Goal: Task Accomplishment & Management: Manage account settings

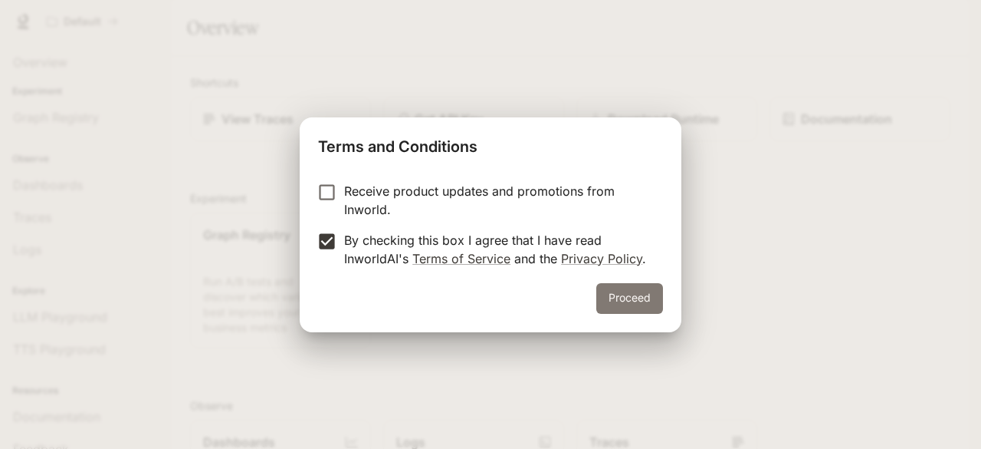
click at [626, 301] on button "Proceed" at bounding box center [630, 298] width 67 height 31
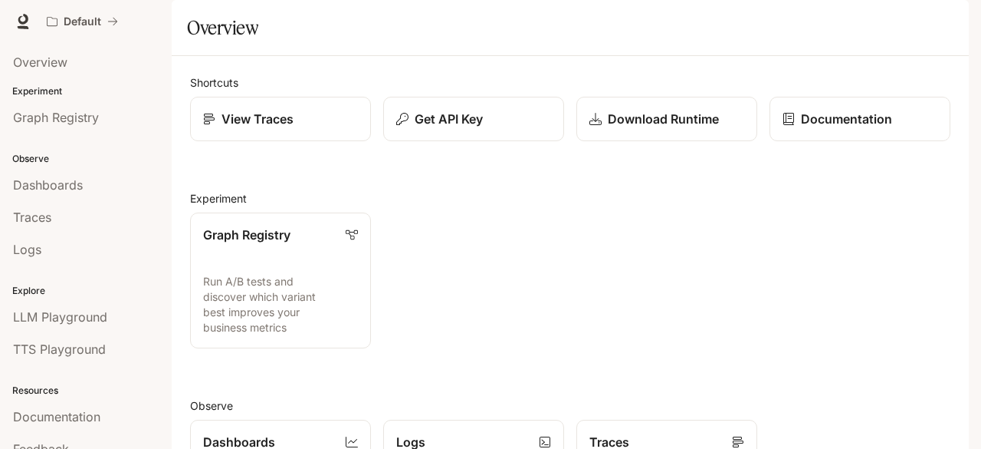
click at [948, 11] on div "button" at bounding box center [947, 21] width 21 height 21
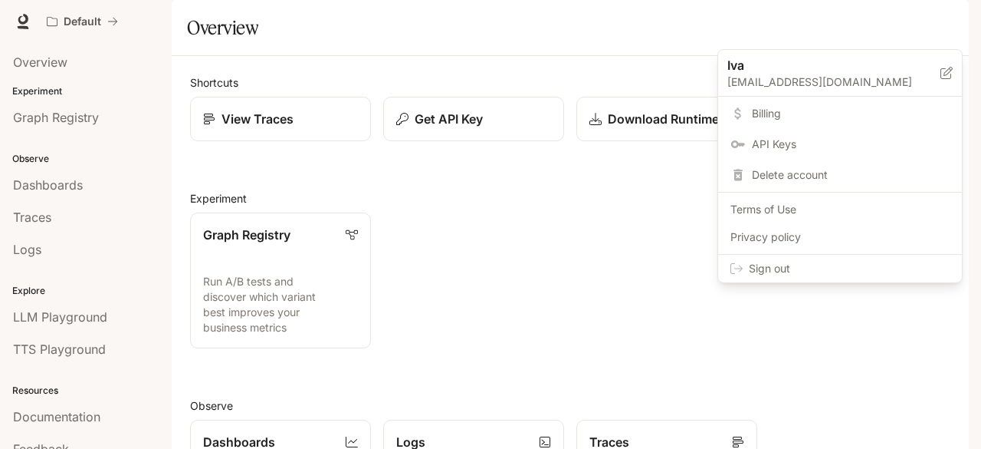
click at [858, 171] on span "Delete account" at bounding box center [851, 174] width 198 height 15
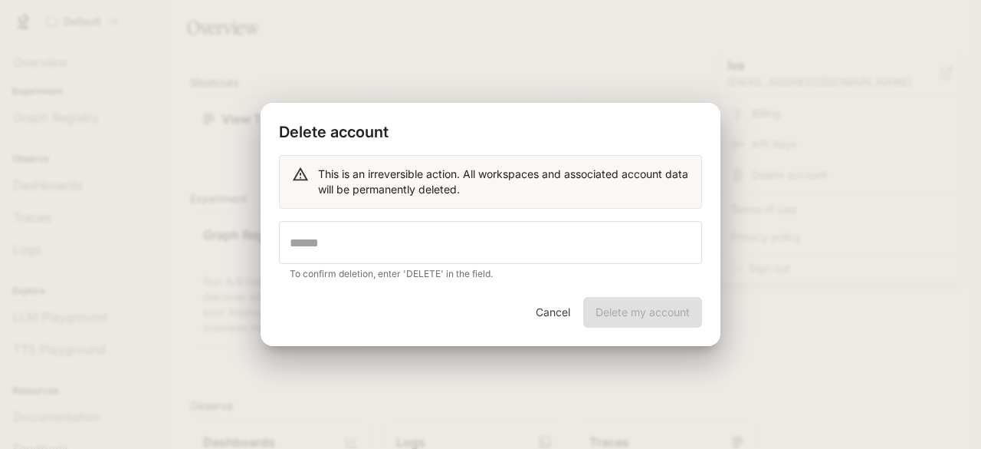
click at [636, 315] on div "Cancel Delete my account" at bounding box center [491, 321] width 460 height 49
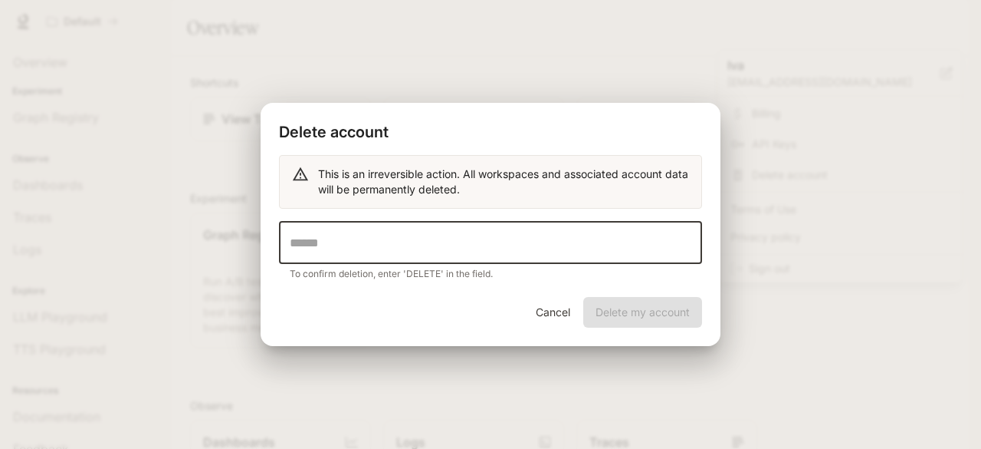
click at [559, 232] on input "text" at bounding box center [490, 242] width 423 height 43
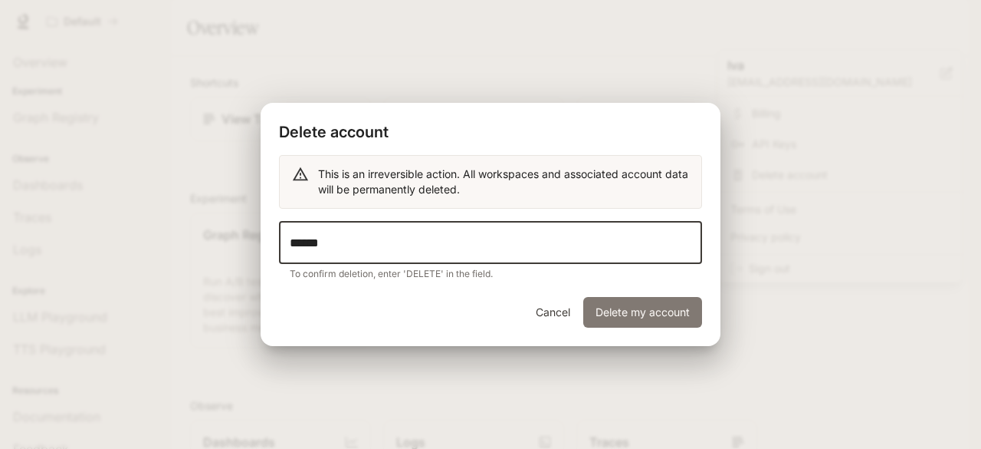
type input "******"
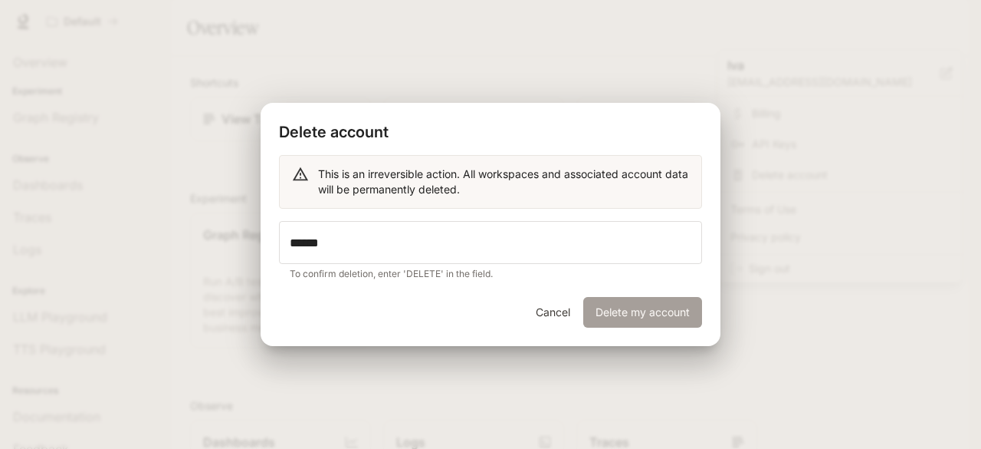
click at [657, 317] on button "Delete my account" at bounding box center [642, 312] width 119 height 31
